Goal: Consume media (video, audio)

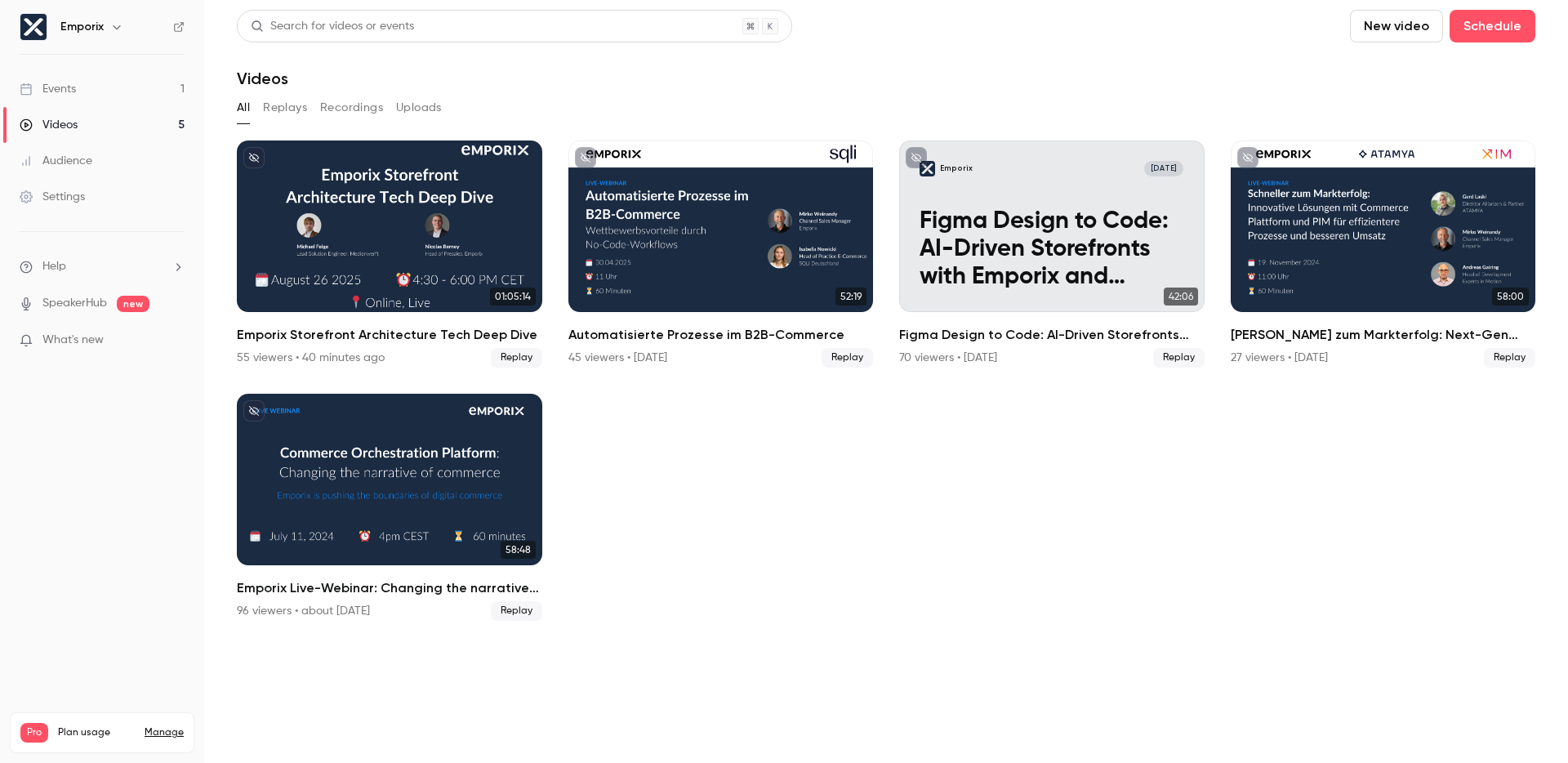
click at [1151, 417] on ul "01:05:14 Emporix Storefront Architecture Tech Deep Dive 55 viewers • 40 minutes…" at bounding box center [886, 380] width 1298 height 480
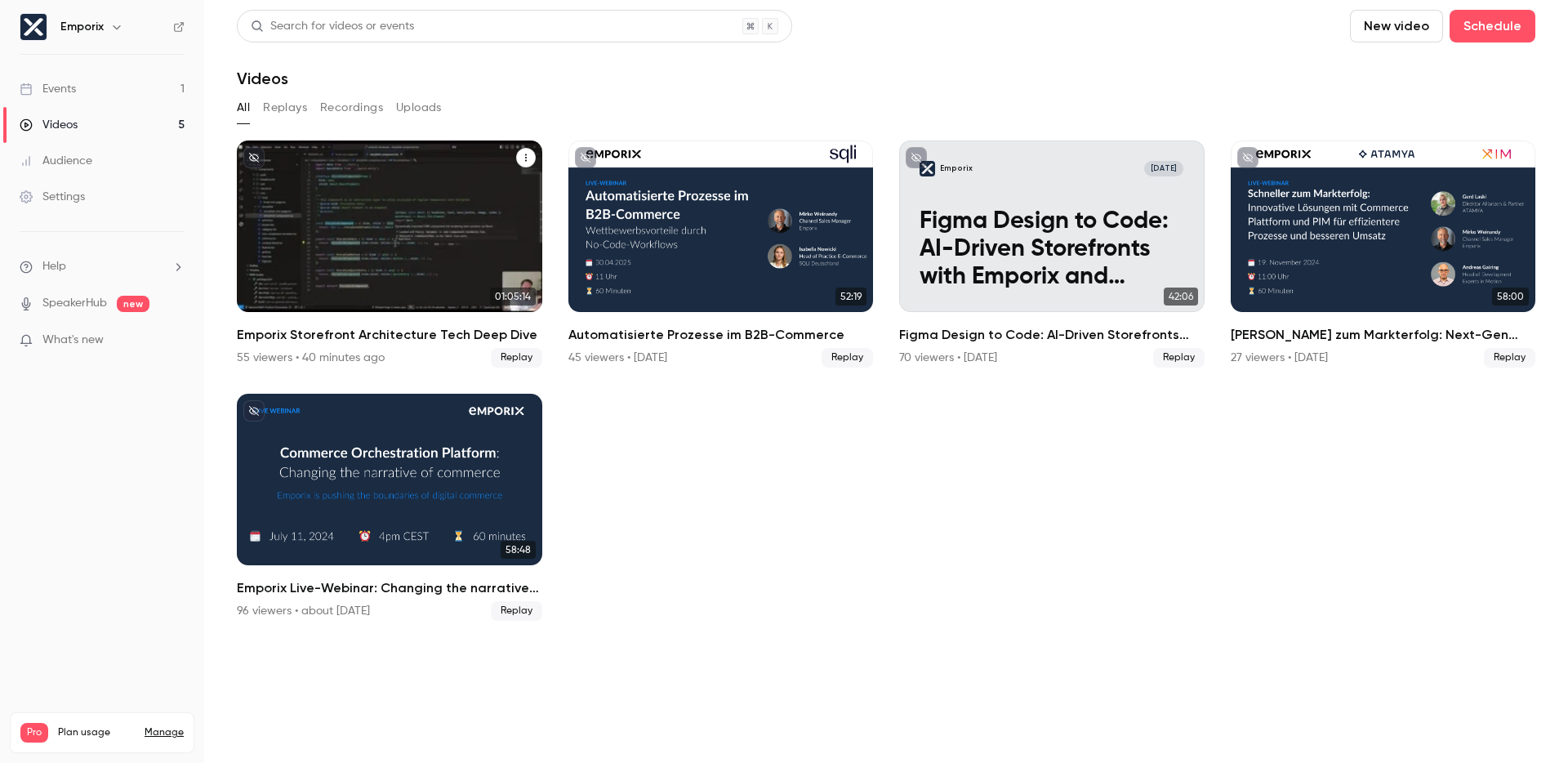
click at [355, 275] on div "Emporix Storefront Architecture Tech Deep Dive" at bounding box center [390, 226] width 305 height 171
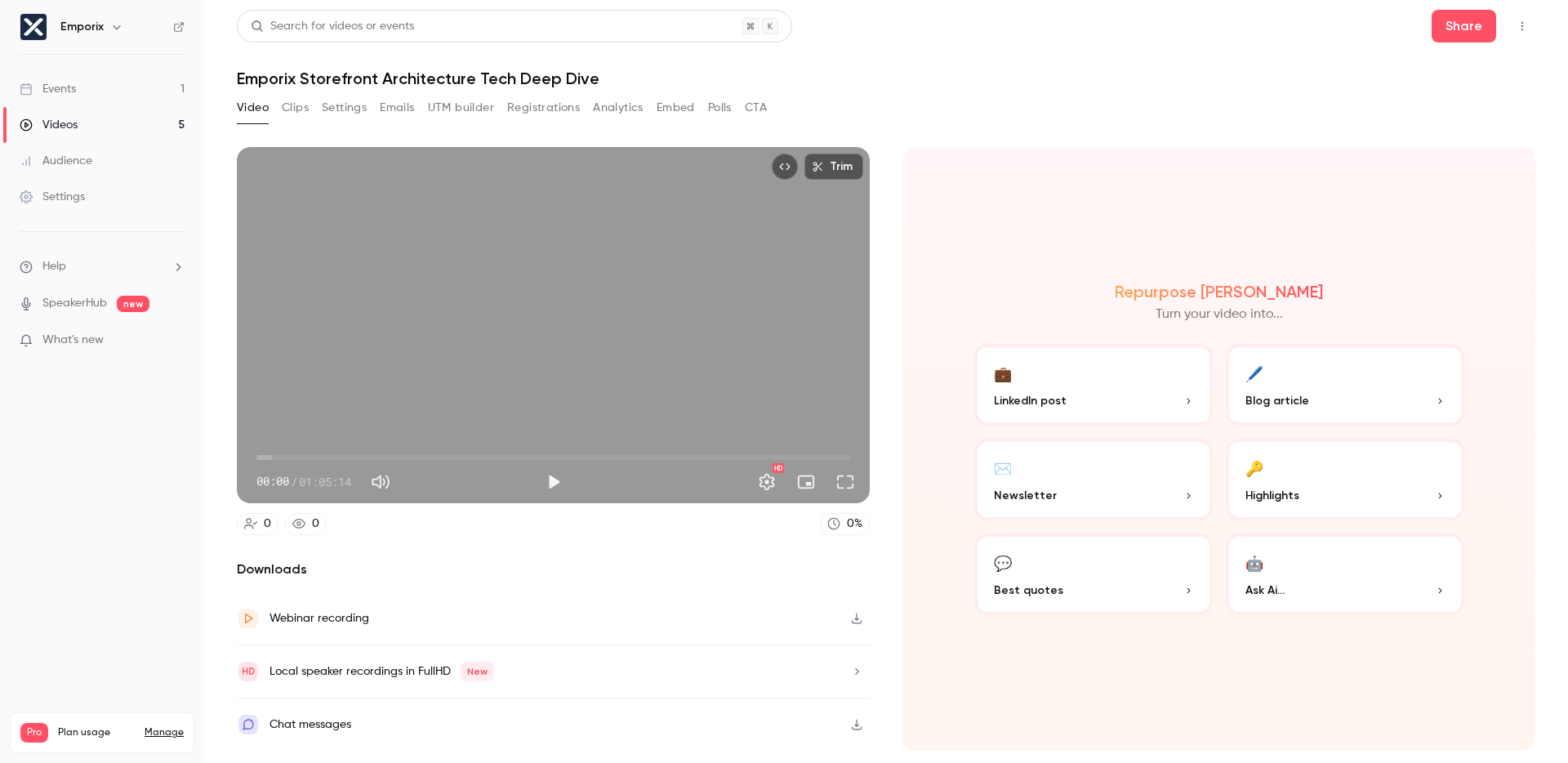
click at [857, 621] on icon "button" at bounding box center [857, 618] width 13 height 12
click at [1067, 556] on button "💬 Best quotes" at bounding box center [1094, 574] width 239 height 82
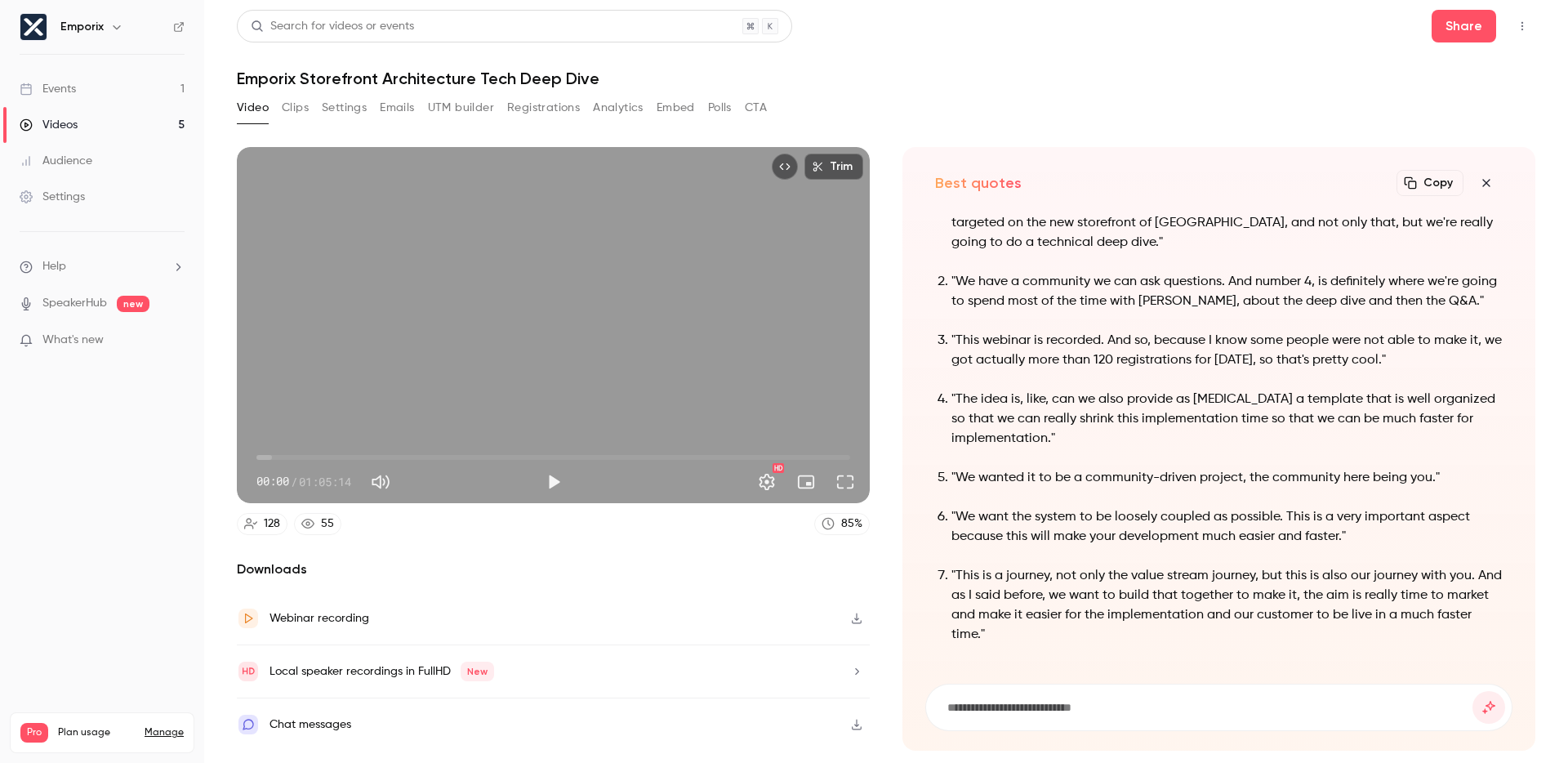
click at [1487, 186] on icon "button" at bounding box center [1486, 183] width 20 height 13
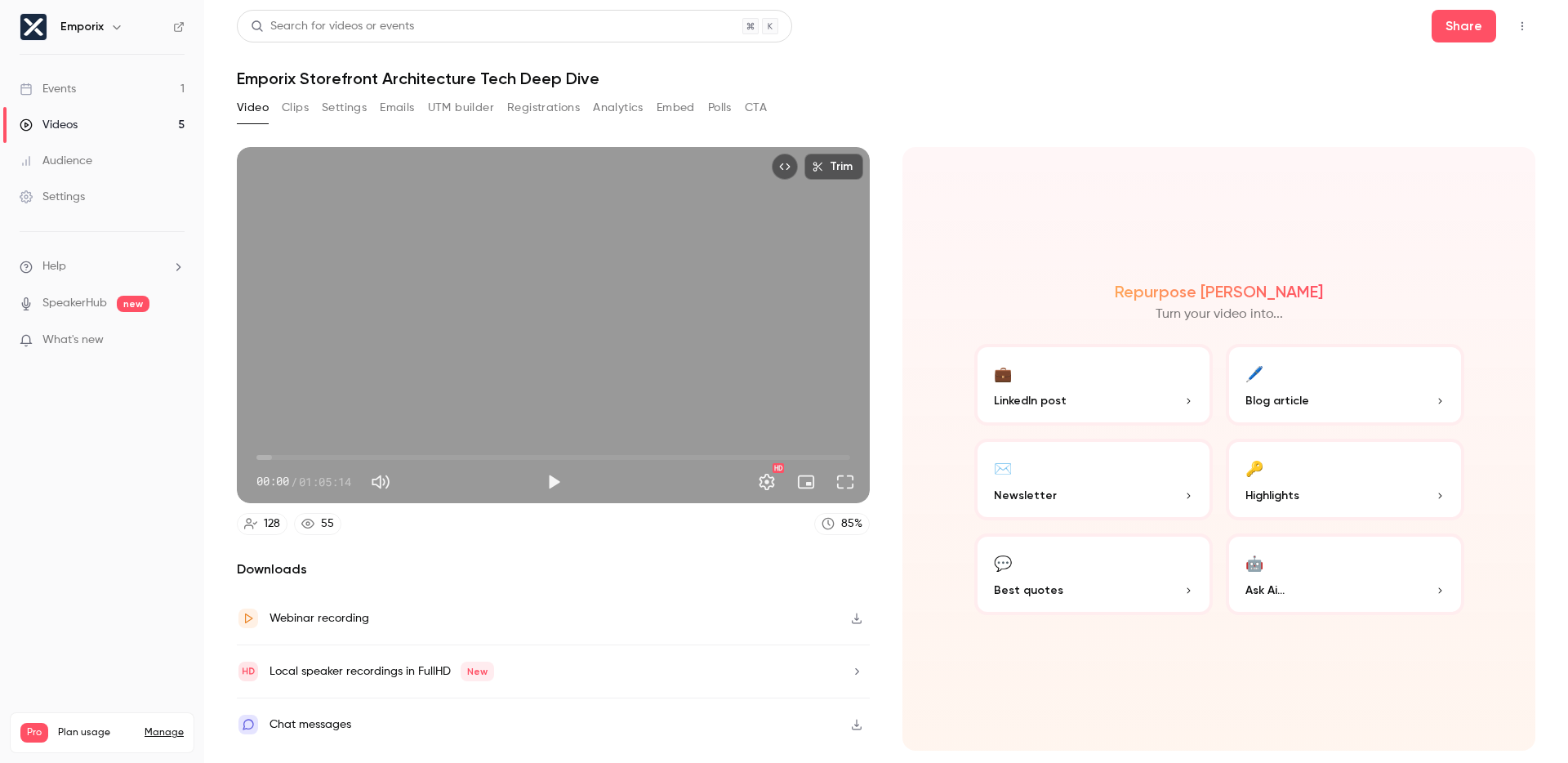
click at [305, 108] on button "Clips" at bounding box center [295, 107] width 27 height 26
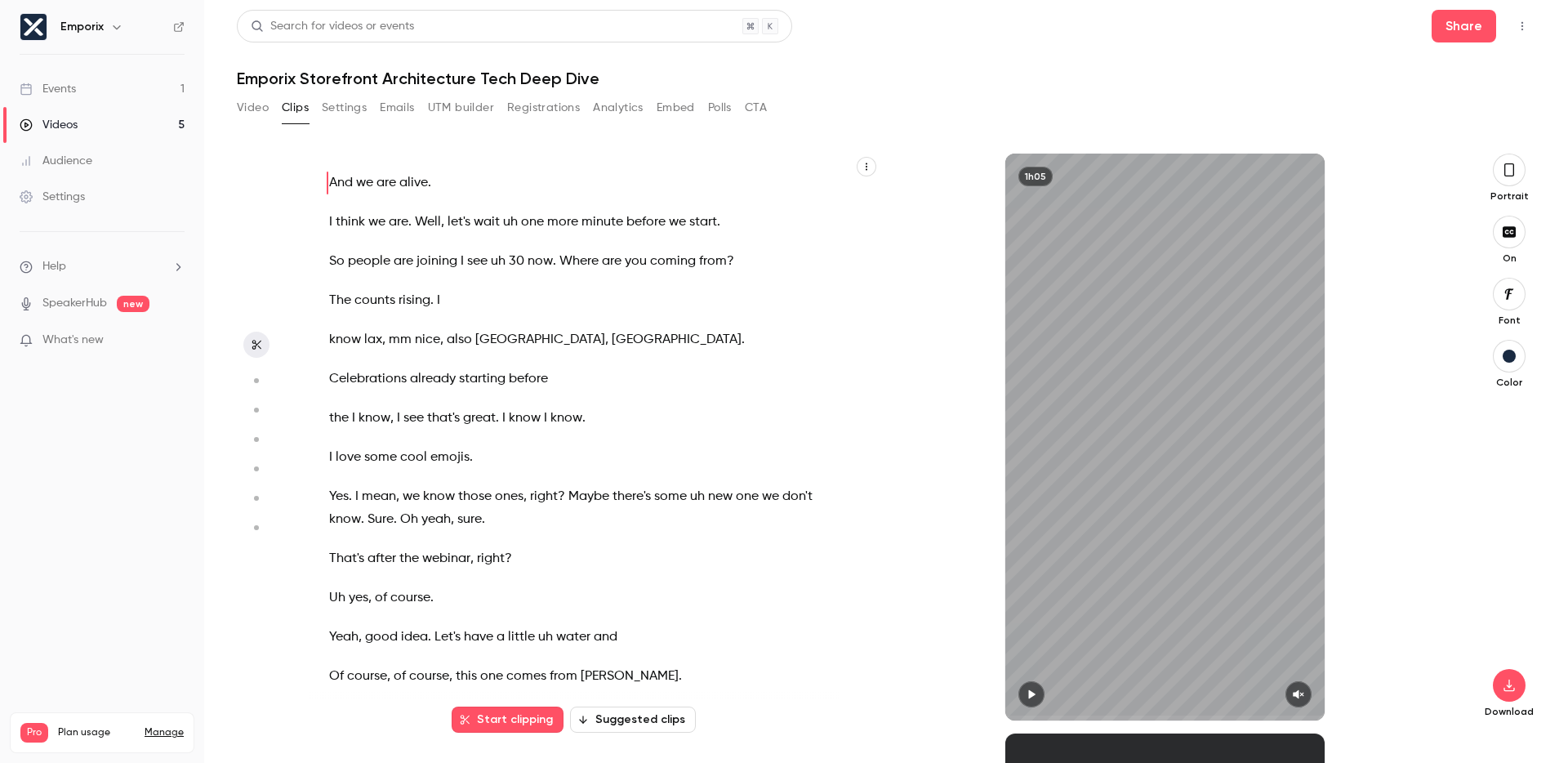
click at [245, 105] on button "Video" at bounding box center [253, 107] width 32 height 26
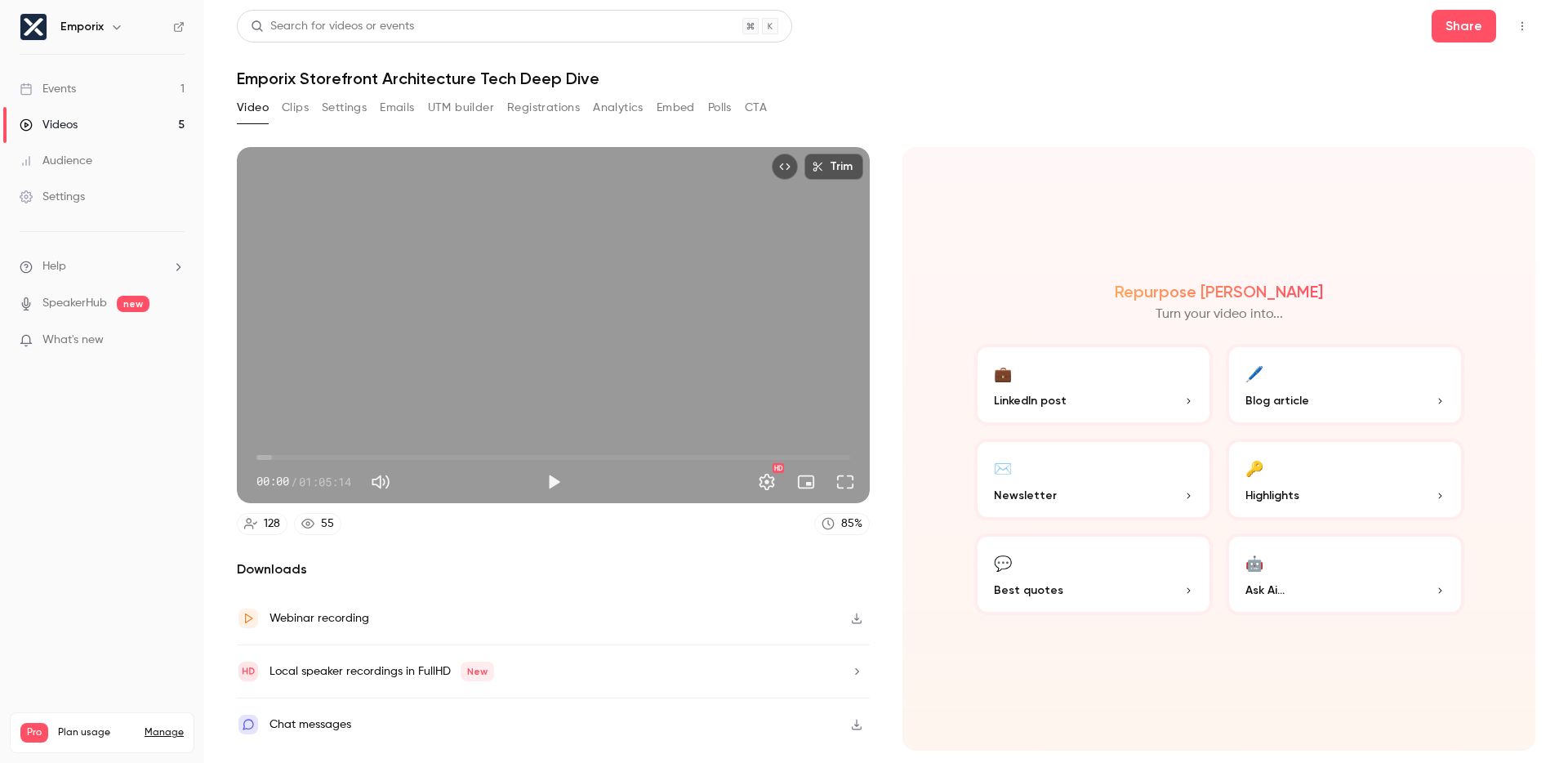
click at [856, 672] on icon "button" at bounding box center [857, 671] width 13 height 12
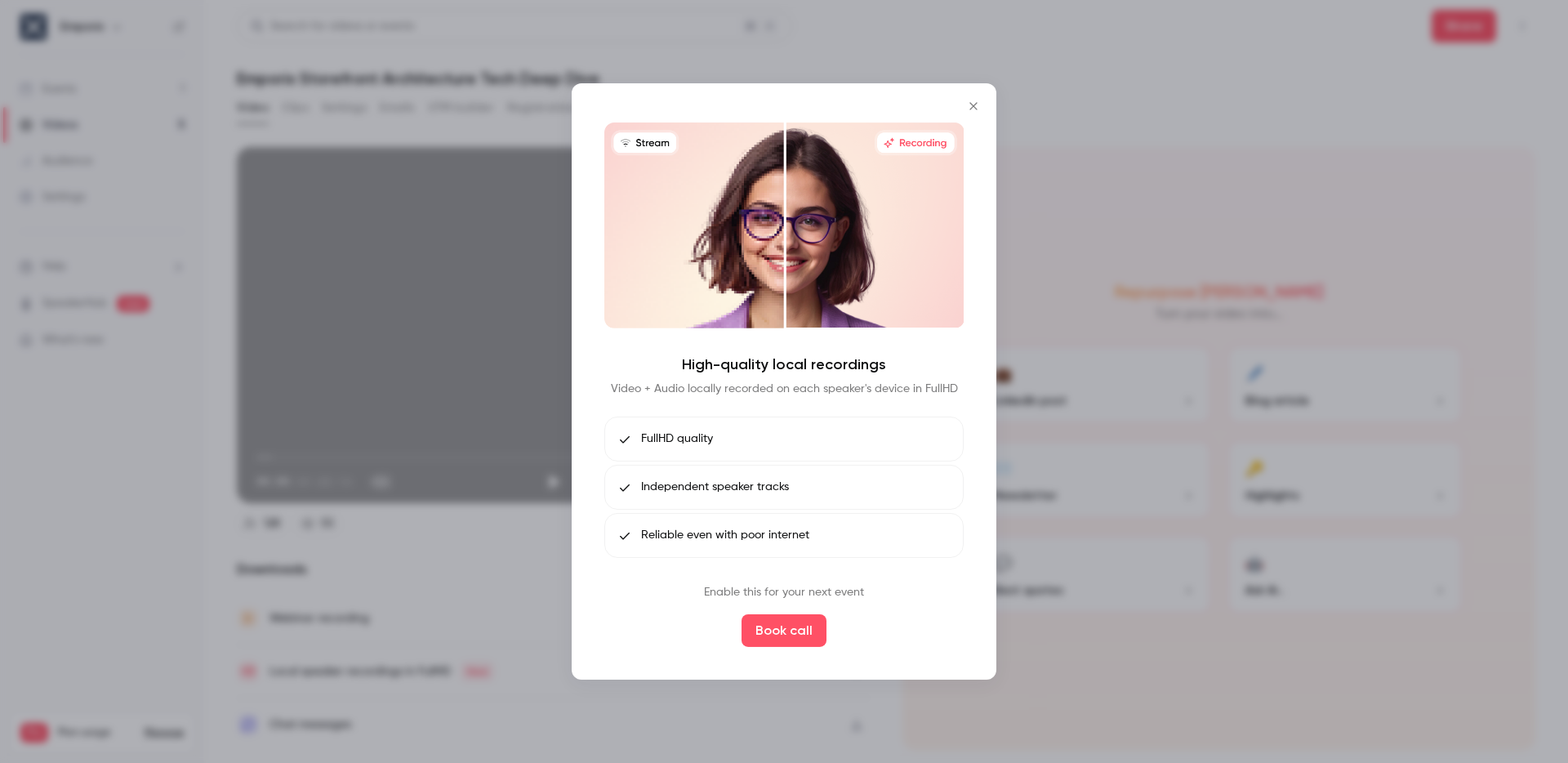
click at [632, 389] on p "Video + Audio locally recorded on each speaker's device in FullHD" at bounding box center [784, 389] width 347 height 17
click at [790, 384] on p "Video + Audio locally recorded on each speaker's device in FullHD" at bounding box center [784, 389] width 347 height 17
click at [968, 104] on icon "Close" at bounding box center [974, 107] width 20 height 13
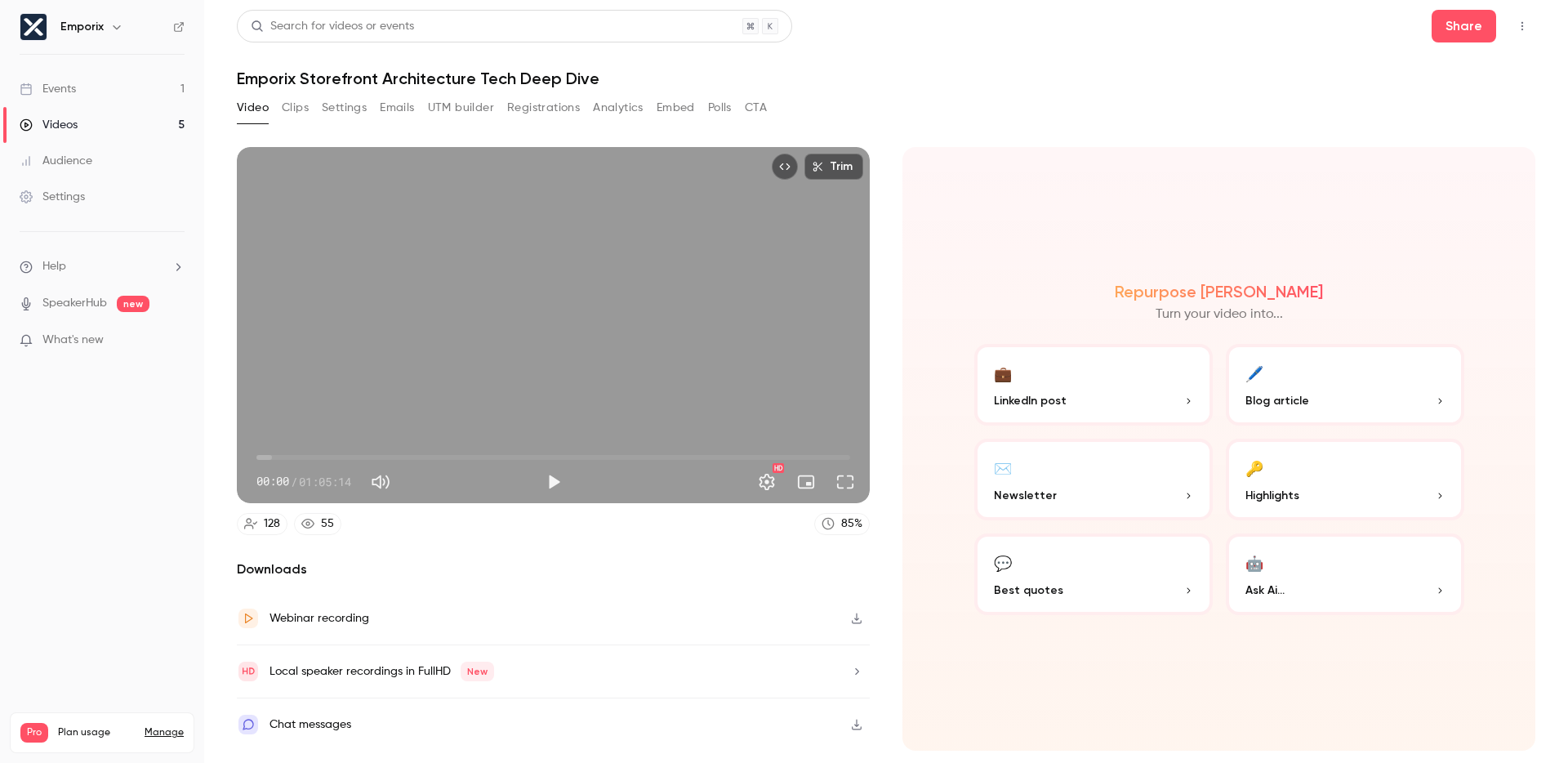
click at [1126, 46] on header "Search for videos or events Share Emporix Storefront Architecture Tech Deep Dive" at bounding box center [886, 49] width 1298 height 78
click at [1088, 88] on div "Search for videos or events Share Emporix Storefront Architecture Tech Deep Div…" at bounding box center [886, 381] width 1298 height 743
click at [610, 110] on button "Analytics" at bounding box center [618, 107] width 51 height 26
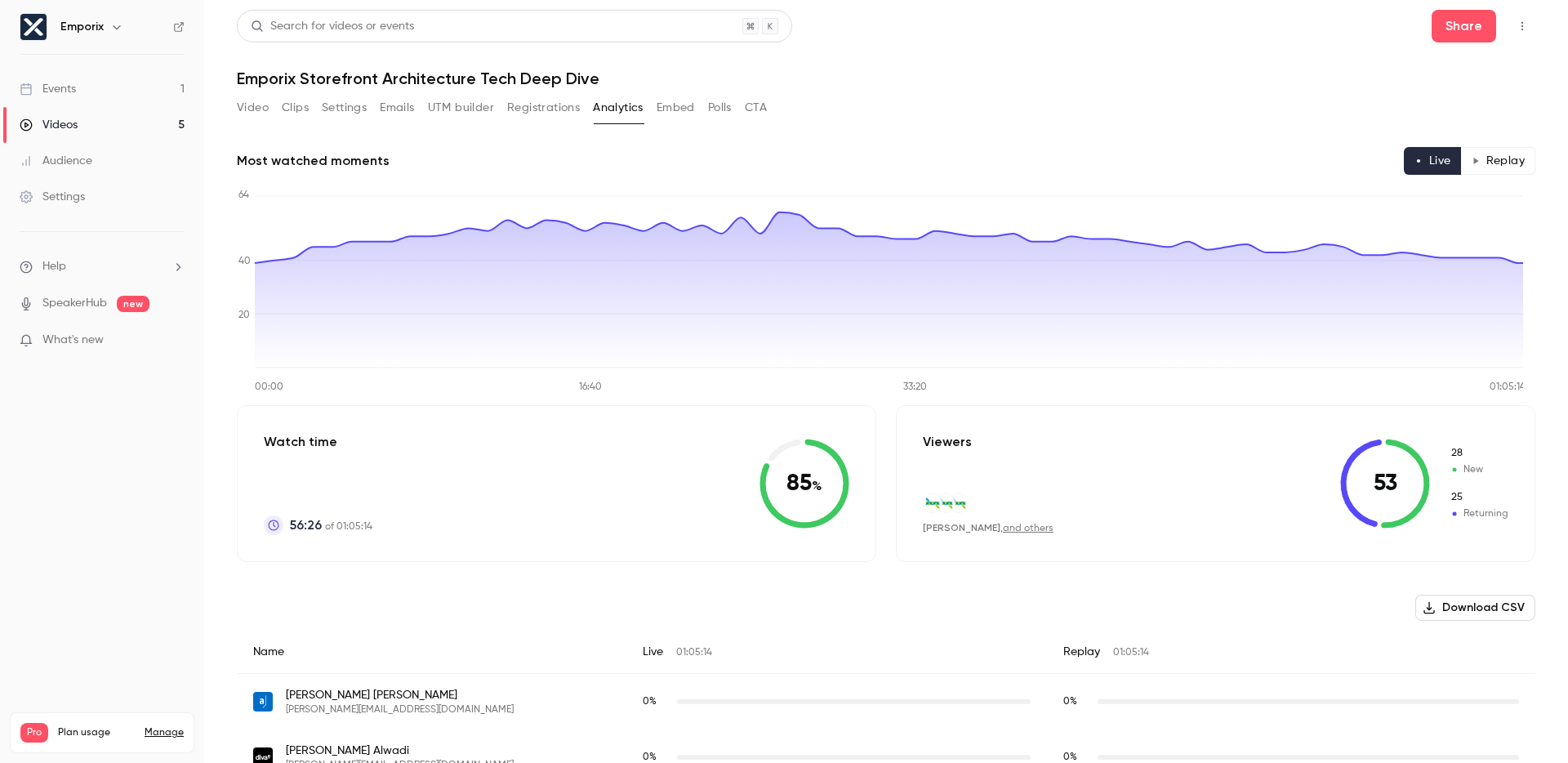
click at [1483, 611] on button "Download CSV" at bounding box center [1476, 607] width 120 height 26
click at [1459, 32] on button "Share" at bounding box center [1464, 26] width 65 height 32
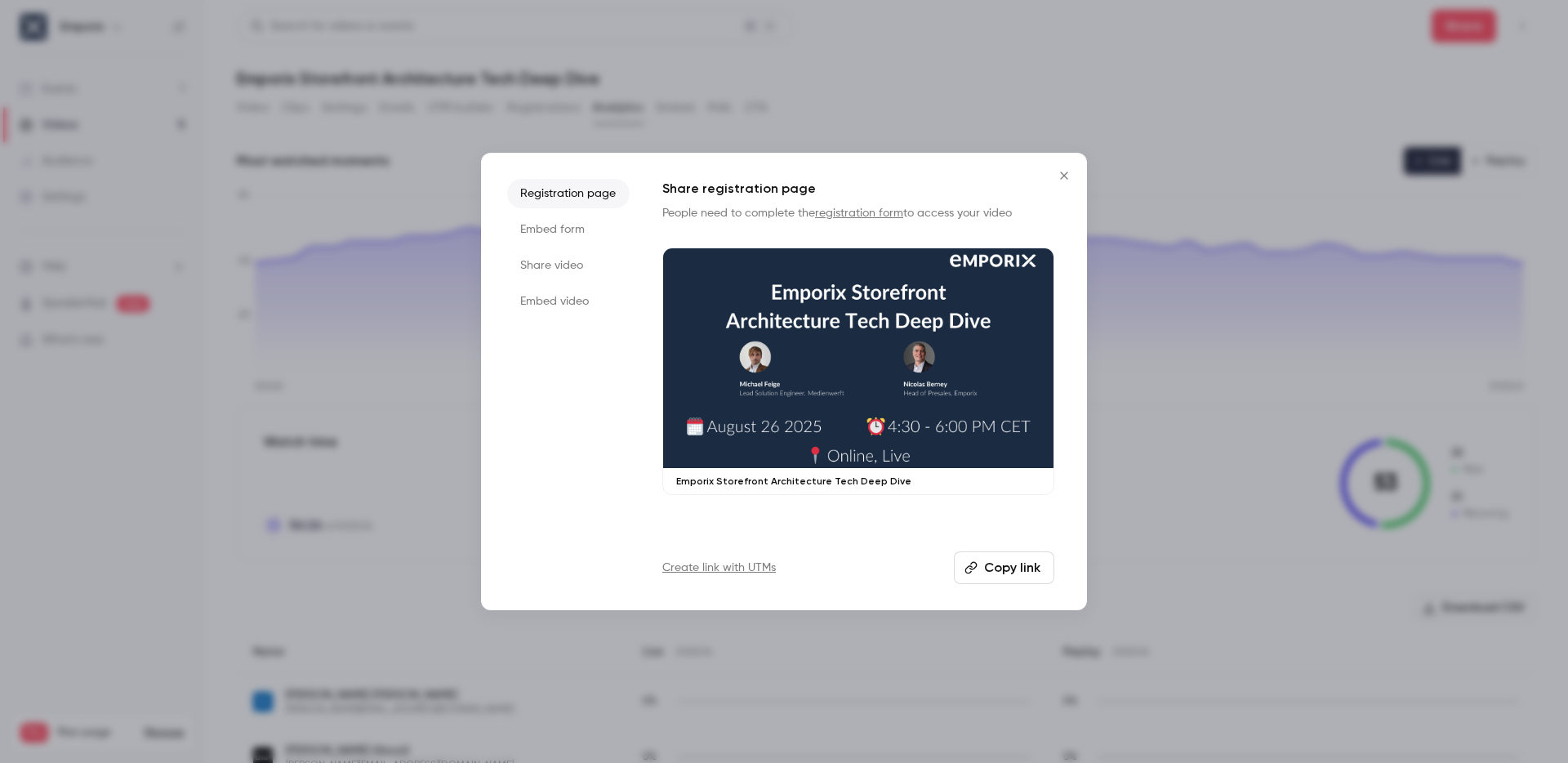
click at [1103, 71] on div at bounding box center [784, 381] width 1568 height 763
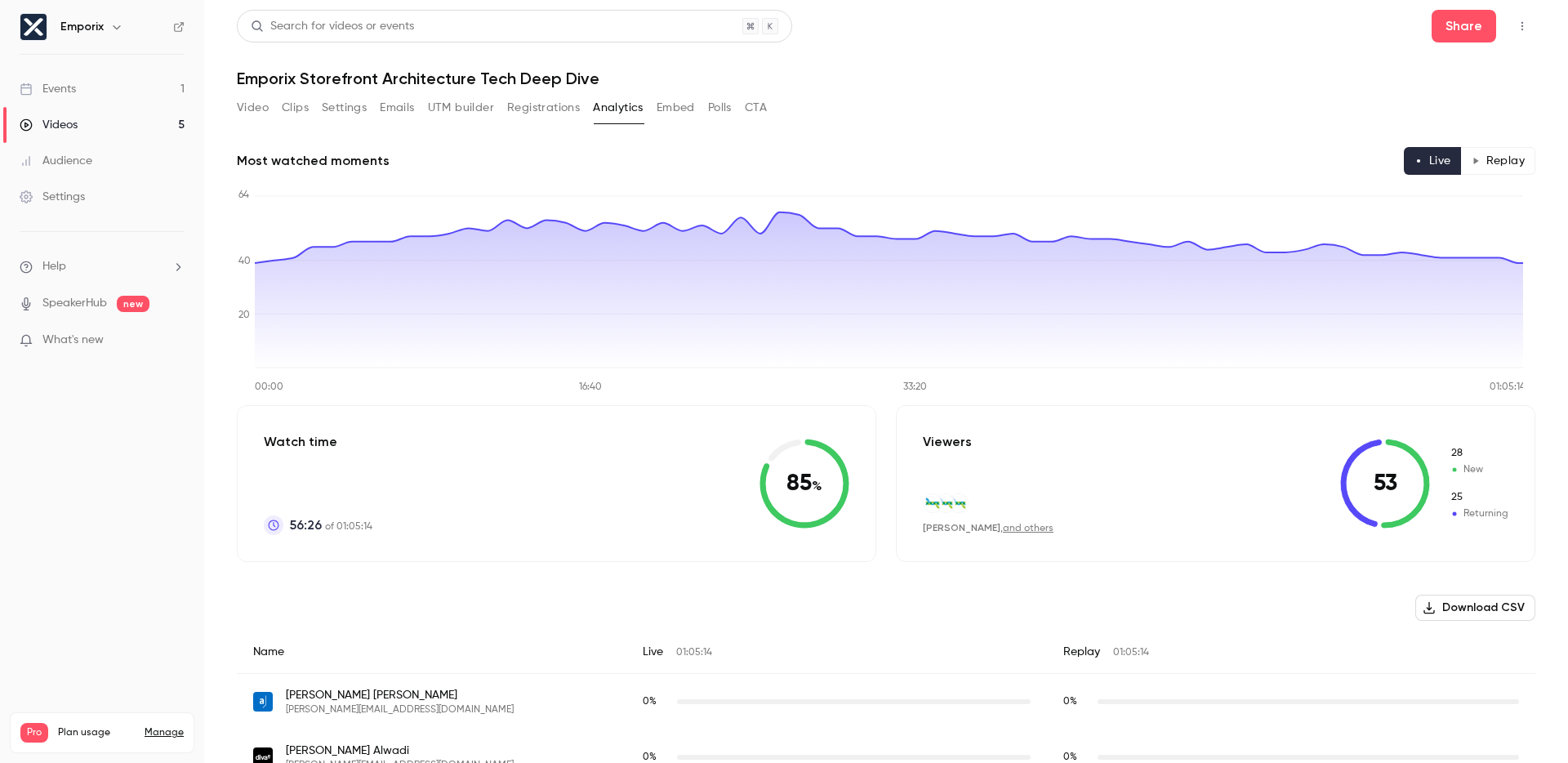
click at [1516, 31] on icon "Top Bar Actions" at bounding box center [1522, 27] width 13 height 12
click at [1201, 153] on div at bounding box center [784, 381] width 1568 height 763
